Goal: Transaction & Acquisition: Purchase product/service

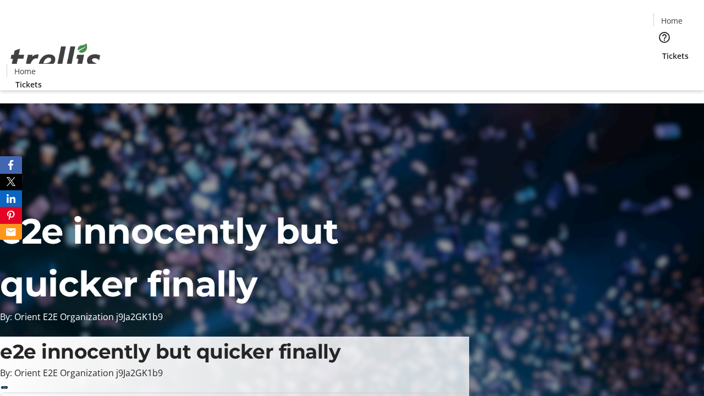
click at [662, 50] on span "Tickets" at bounding box center [675, 56] width 26 height 12
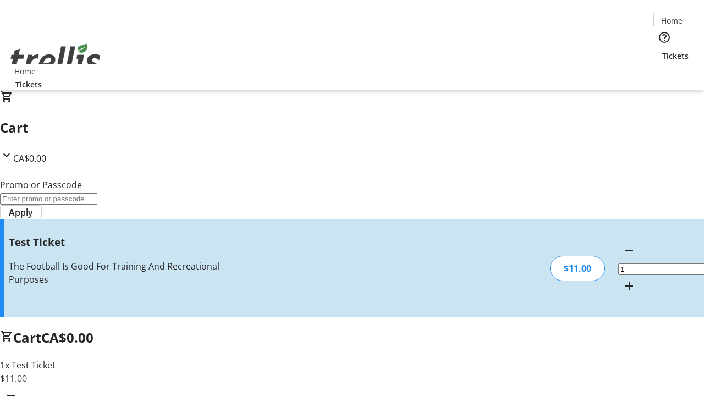
type input "UNLOCK"
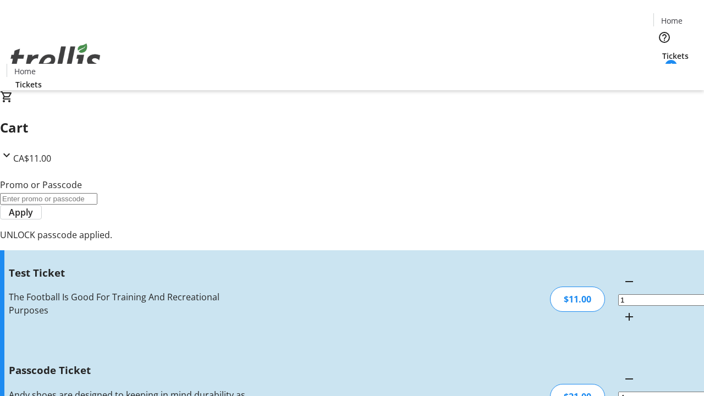
type input "5"
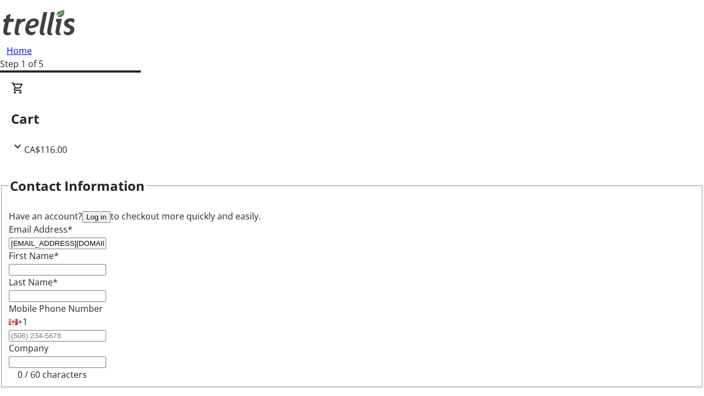
type input "[EMAIL_ADDRESS][DOMAIN_NAME]"
type input "Jazmyne"
type input "[PERSON_NAME]"
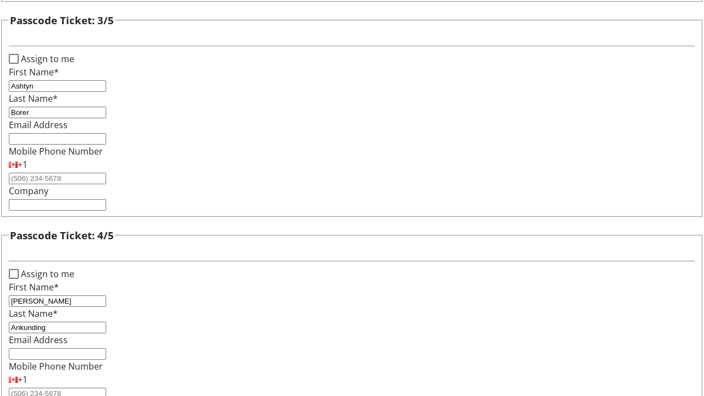
scroll to position [1070, 0]
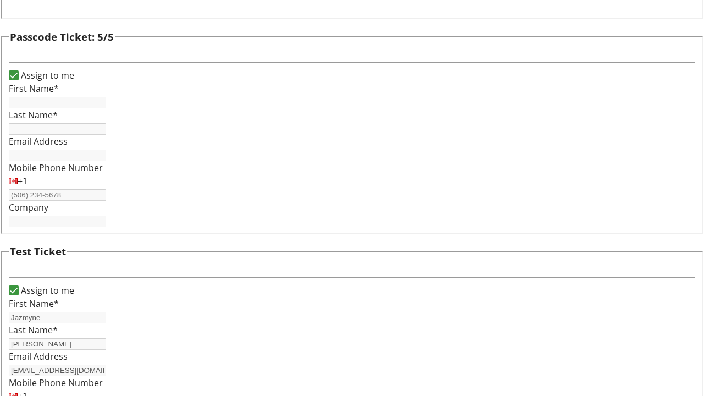
type input "Jazmyne"
type input "[PERSON_NAME]"
type input "[EMAIL_ADDRESS][DOMAIN_NAME]"
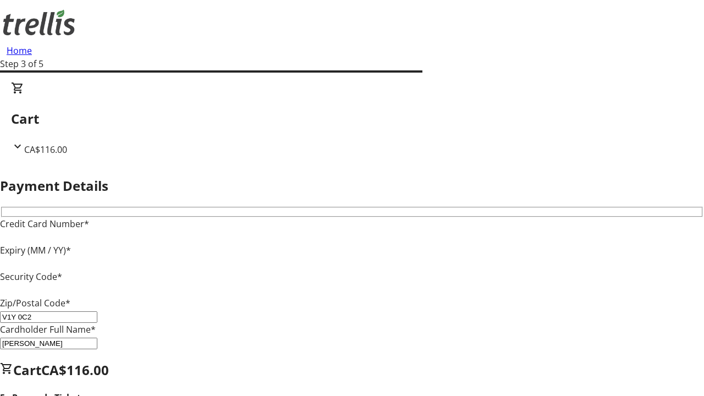
type input "V1Y 0C2"
